Goal: Task Accomplishment & Management: Use online tool/utility

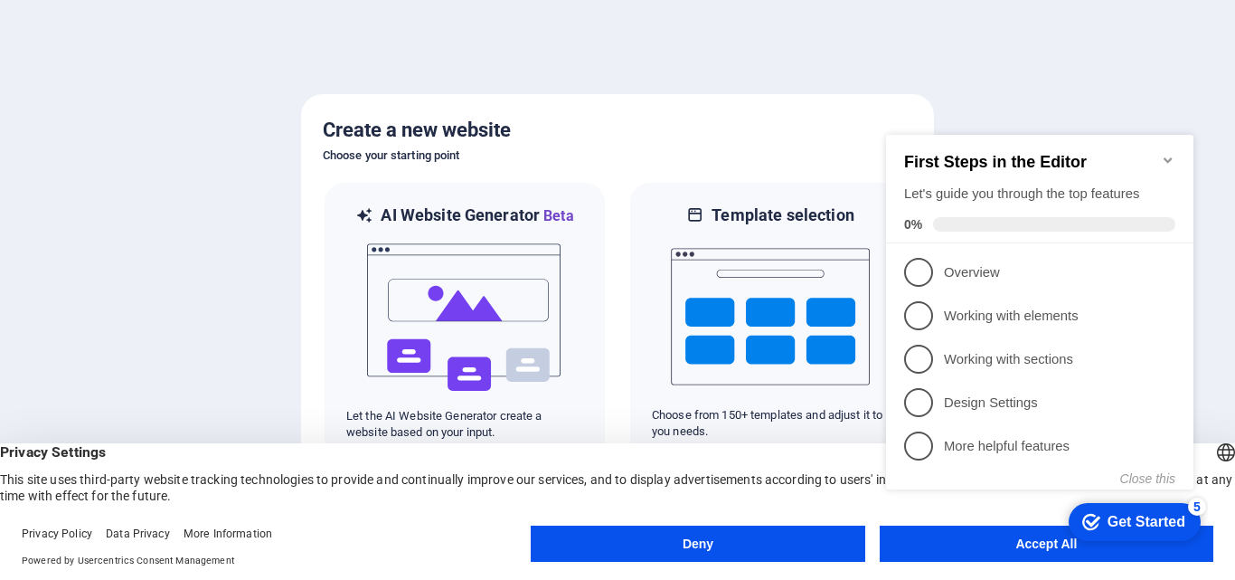
click at [1010, 546] on div "checkmark Get Started 5 First Steps in the Editor Let's guide you through the t…" at bounding box center [1043, 328] width 329 height 439
click at [1011, 542] on div "checkmark Get Started 5 First Steps in the Editor Let's guide you through the t…" at bounding box center [1043, 328] width 329 height 439
click at [1033, 542] on div "checkmark Get Started 5 First Steps in the Editor Let's guide you through the t…" at bounding box center [1043, 328] width 329 height 439
click at [1163, 515] on div "Get Started" at bounding box center [1147, 522] width 78 height 16
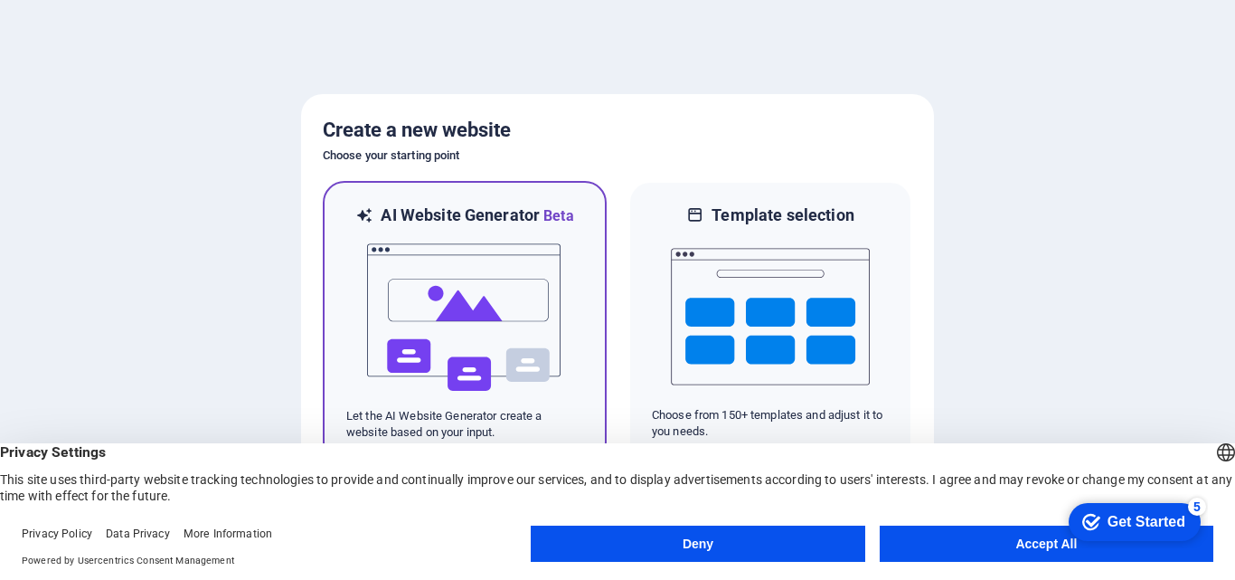
click at [531, 288] on img at bounding box center [464, 317] width 199 height 181
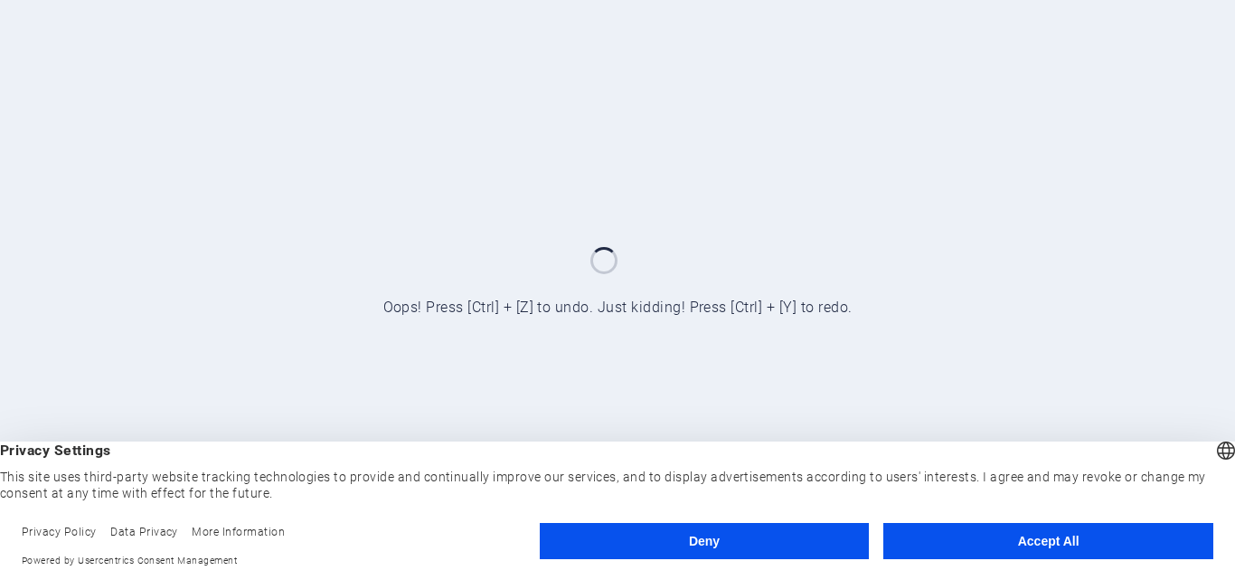
click at [997, 536] on button "Accept All" at bounding box center [1049, 541] width 330 height 36
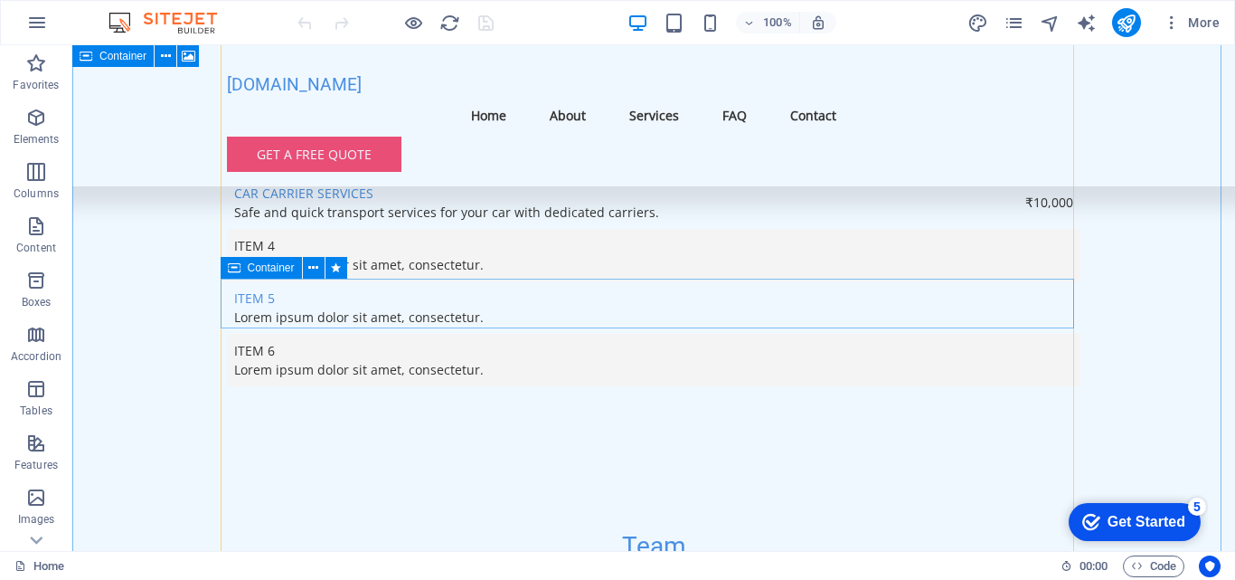
scroll to position [4414, 0]
